Goal: Task Accomplishment & Management: Use online tool/utility

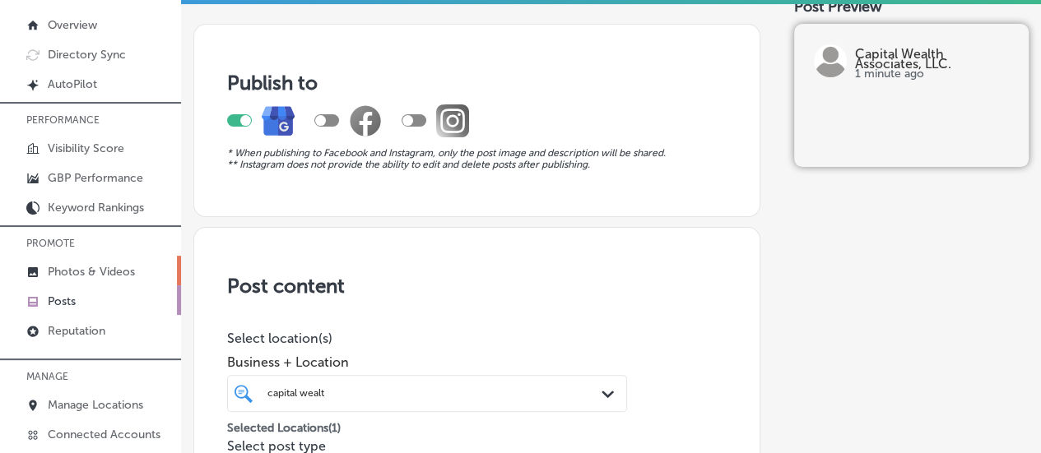
scroll to position [1418, 0]
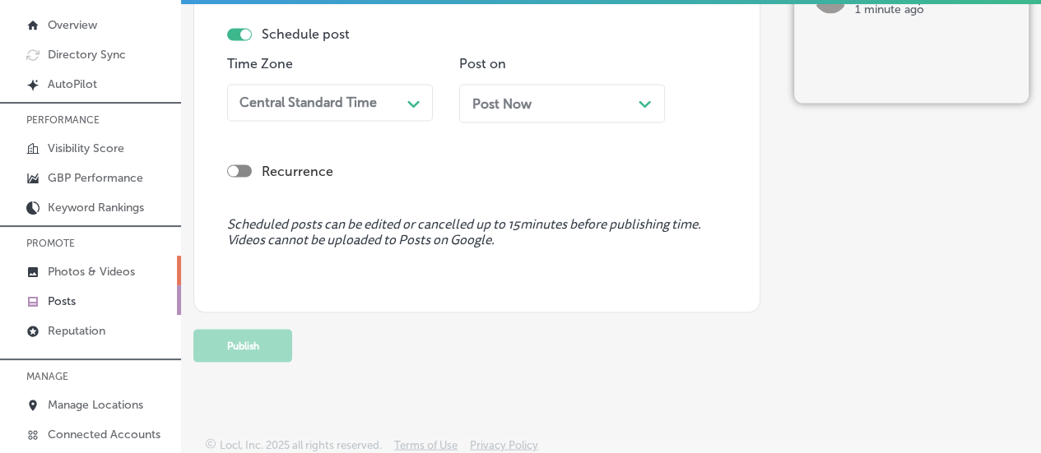
click at [74, 267] on p "Photos & Videos" at bounding box center [91, 272] width 87 height 14
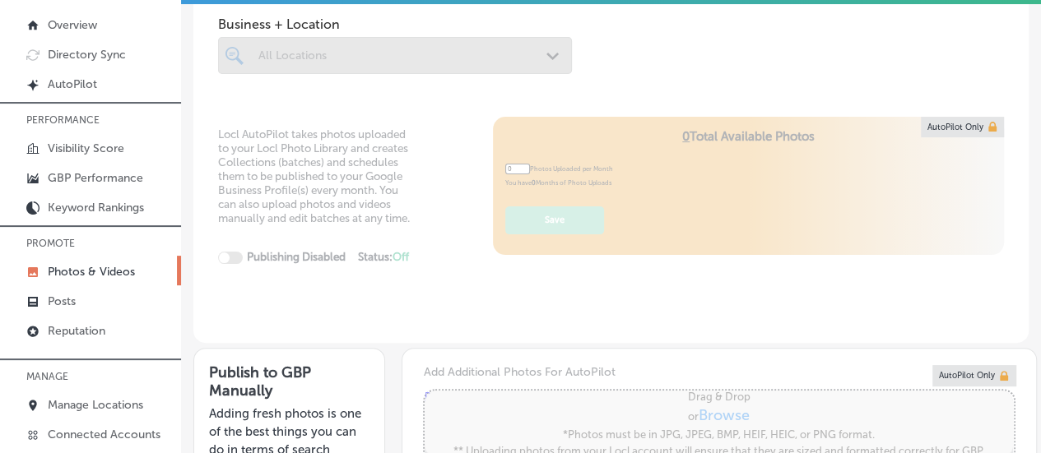
type input "5"
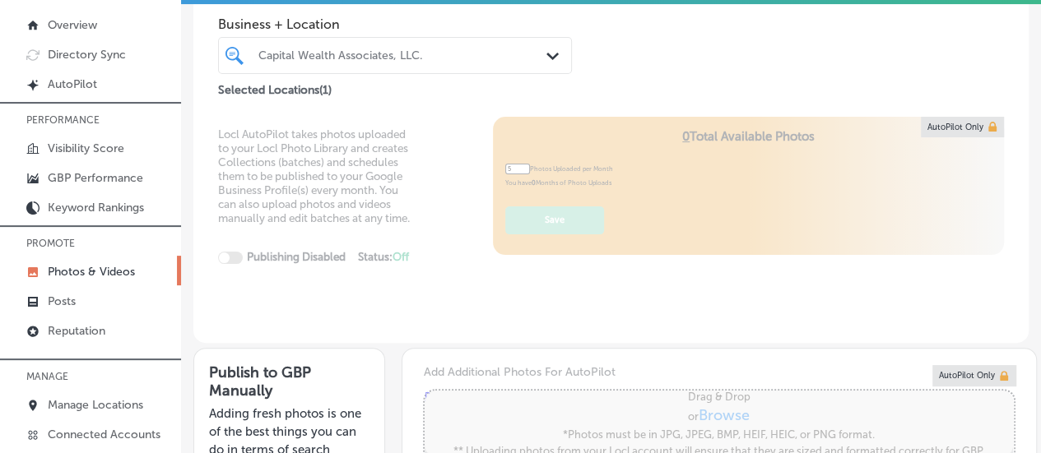
click at [489, 44] on div "Capital Wealth Associates, LLC." at bounding box center [395, 54] width 290 height 21
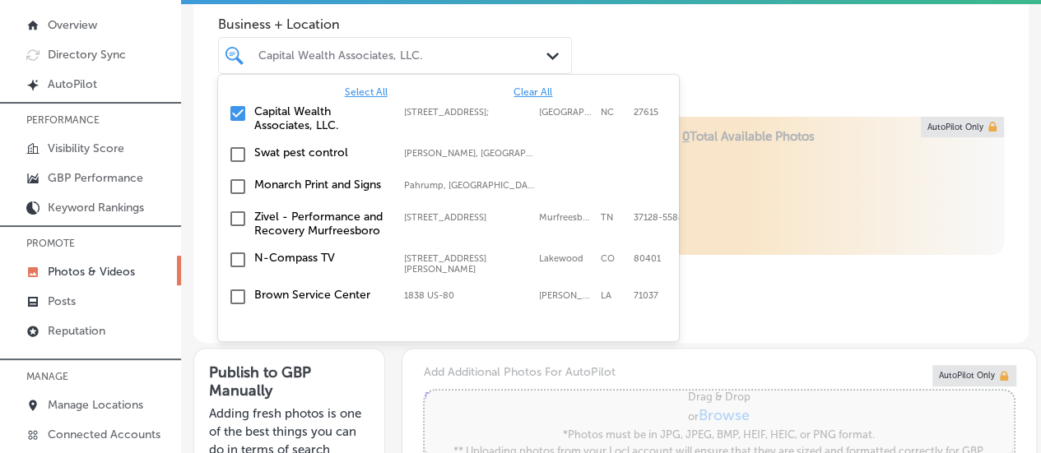
click at [518, 89] on span "Clear All" at bounding box center [532, 92] width 39 height 12
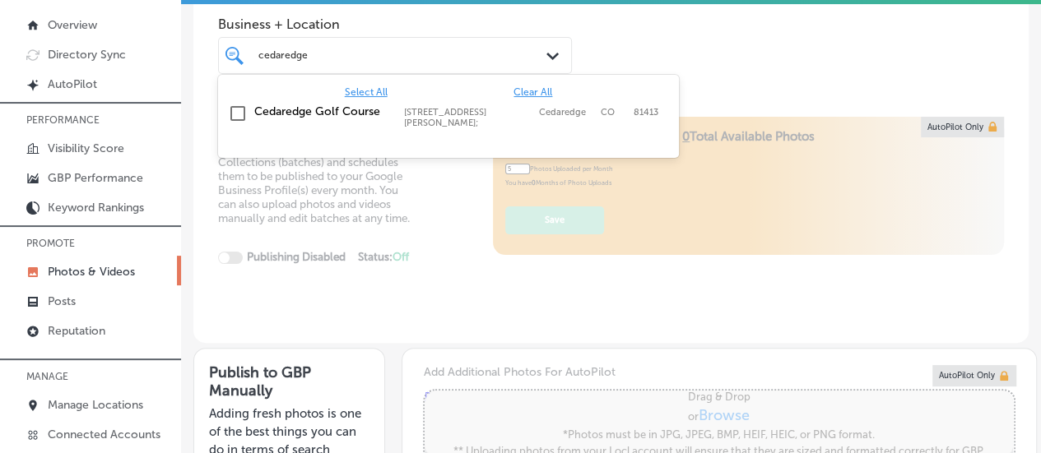
click at [521, 112] on label "[STREET_ADDRESS][PERSON_NAME];" at bounding box center [467, 117] width 127 height 21
type input "cedaredge"
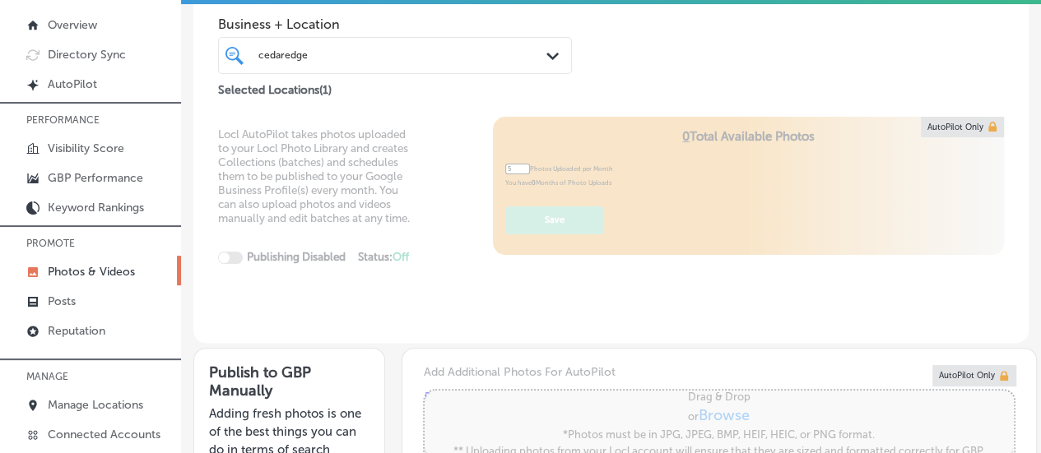
click at [689, 86] on div "Business + Location cedaredge cedaredge Path Created with Sketch. Selected Loca…" at bounding box center [610, 42] width 835 height 117
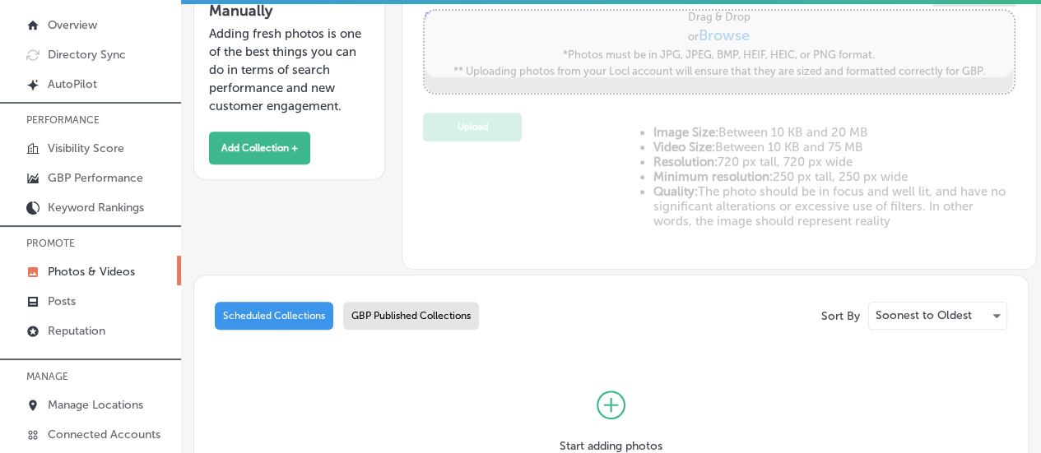
scroll to position [497, 0]
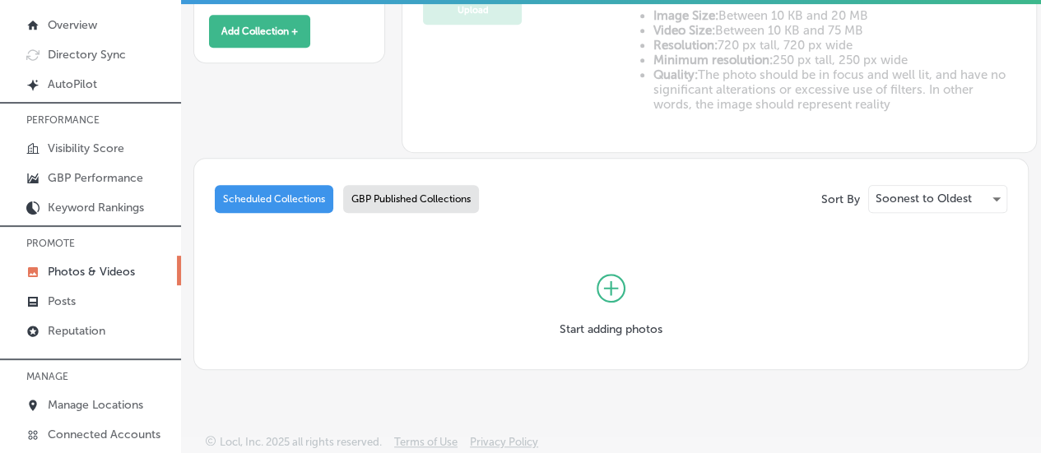
click at [402, 202] on div "GBP Published Collections" at bounding box center [411, 199] width 136 height 28
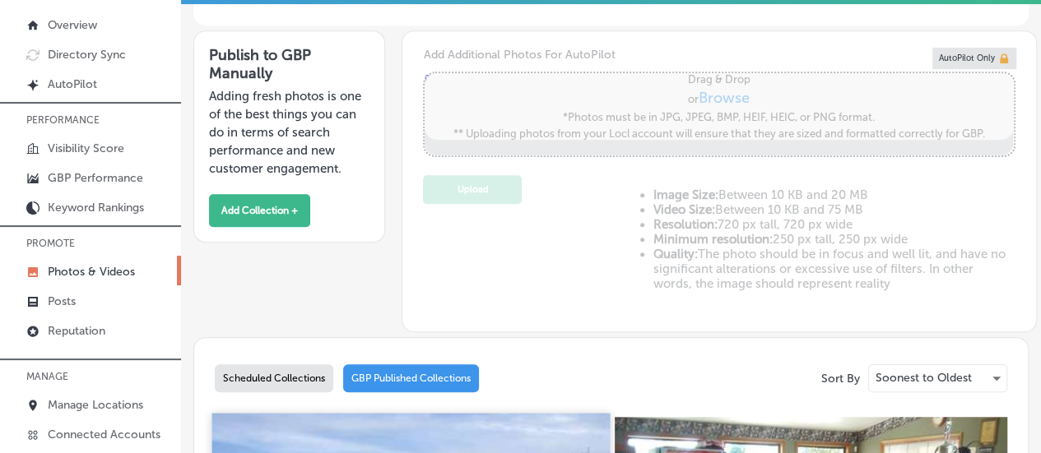
scroll to position [314, 0]
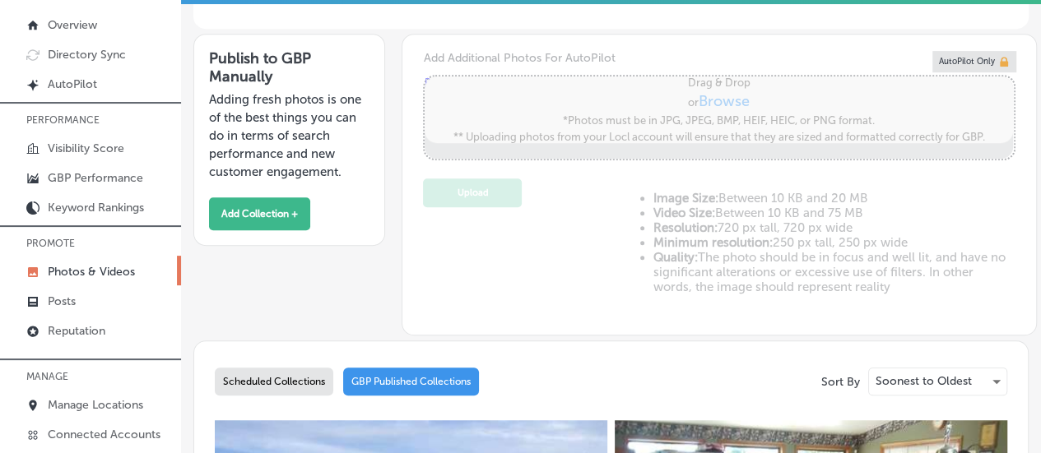
click at [272, 383] on div "Scheduled Collections" at bounding box center [274, 382] width 118 height 28
